Goal: Transaction & Acquisition: Purchase product/service

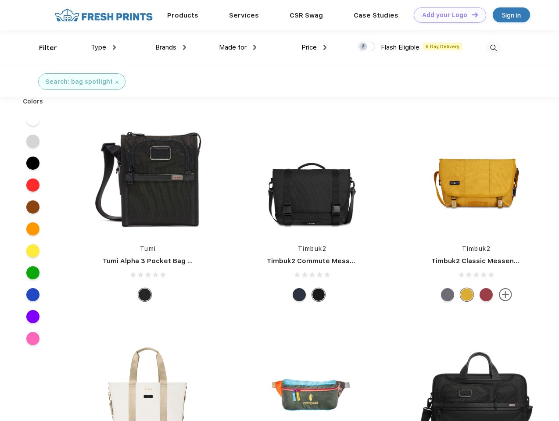
click at [447, 15] on link "Add your Logo Design Tool" at bounding box center [450, 14] width 72 height 15
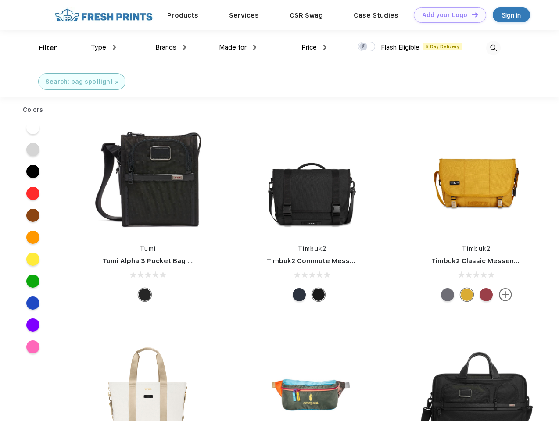
click at [0, 0] on div "Design Tool" at bounding box center [0, 0] width 0 height 0
click at [471, 14] on link "Add your Logo Design Tool" at bounding box center [450, 14] width 72 height 15
click at [42, 48] on div "Filter" at bounding box center [48, 48] width 18 height 10
click at [104, 47] on span "Type" at bounding box center [98, 47] width 15 height 8
click at [171, 47] on span "Brands" at bounding box center [165, 47] width 21 height 8
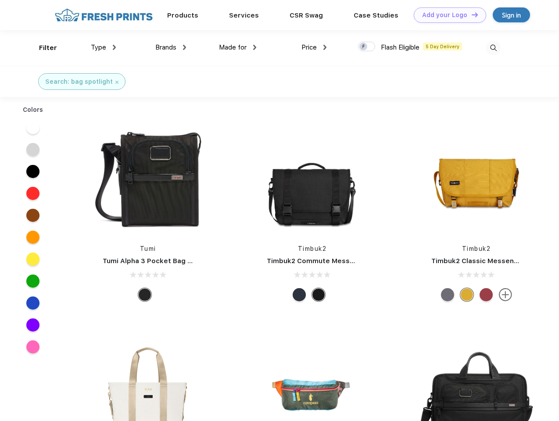
click at [238, 47] on span "Made for" at bounding box center [233, 47] width 28 height 8
click at [314, 47] on span "Price" at bounding box center [309, 47] width 15 height 8
click at [367, 47] on div at bounding box center [366, 47] width 17 height 10
click at [364, 47] on input "checkbox" at bounding box center [361, 44] width 6 height 6
click at [493, 48] on img at bounding box center [493, 48] width 14 height 14
